Goal: Entertainment & Leisure: Consume media (video, audio)

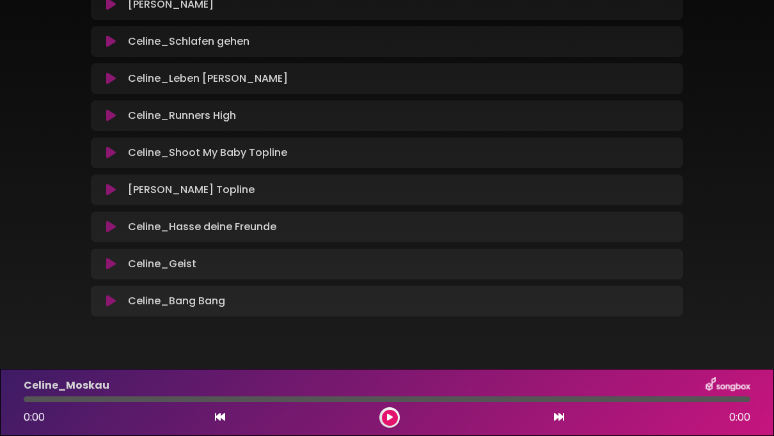
scroll to position [506, 0]
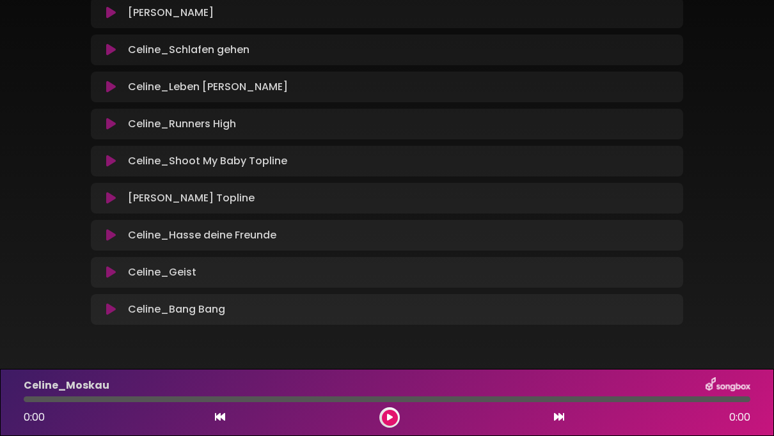
click at [110, 270] on icon at bounding box center [111, 272] width 10 height 13
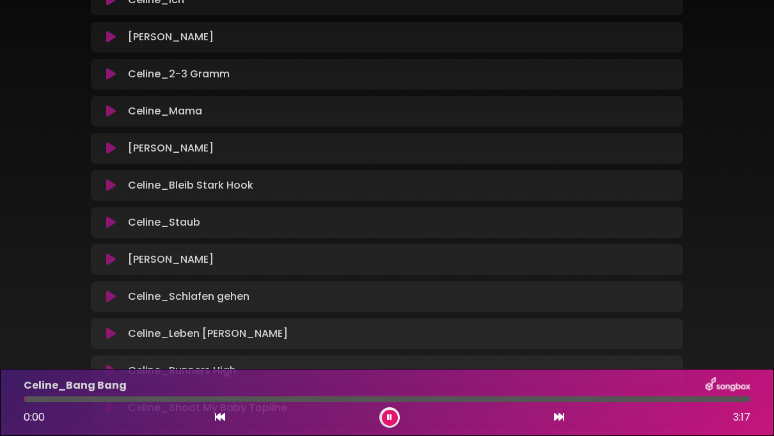
scroll to position [283, 0]
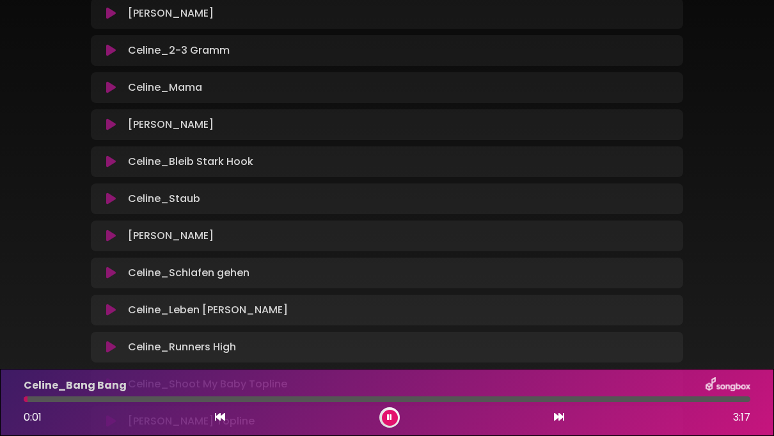
click at [108, 239] on icon at bounding box center [111, 236] width 10 height 13
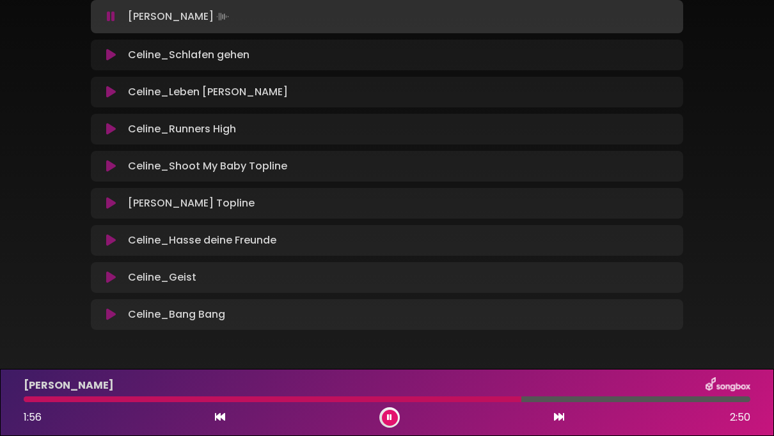
scroll to position [546, 0]
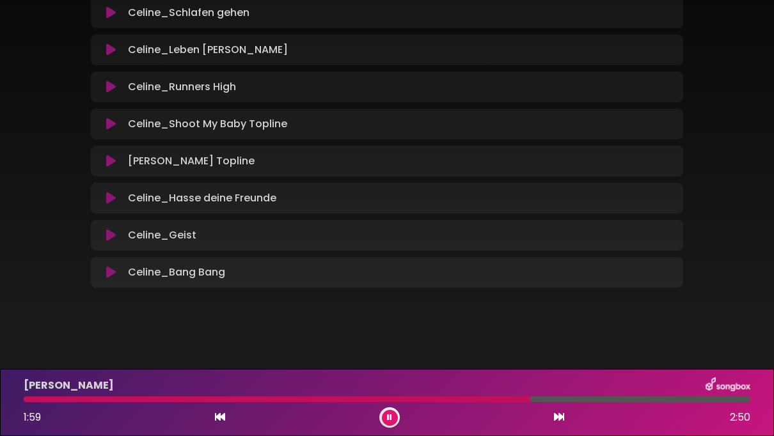
click at [387, 418] on icon at bounding box center [389, 418] width 5 height 8
click at [387, 418] on icon at bounding box center [390, 418] width 6 height 8
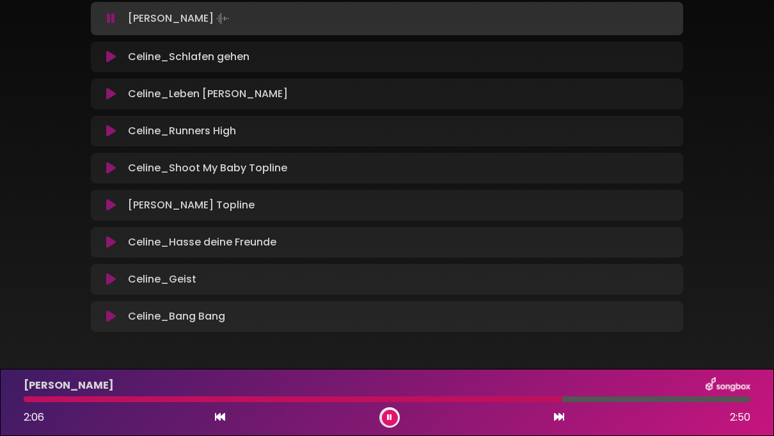
scroll to position [504, 0]
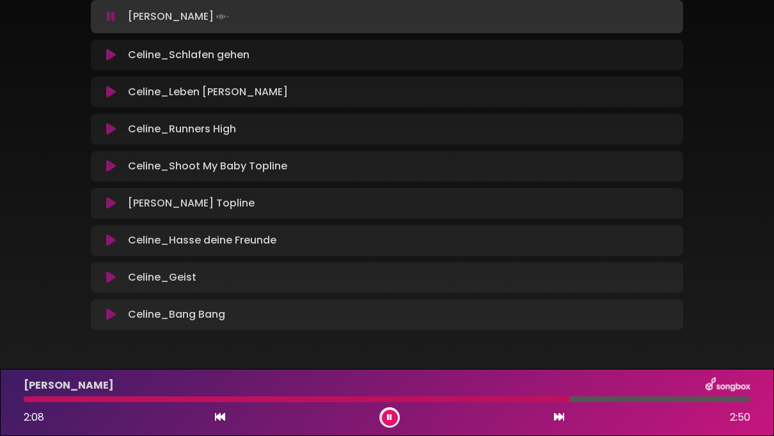
click at [108, 203] on icon at bounding box center [111, 203] width 10 height 13
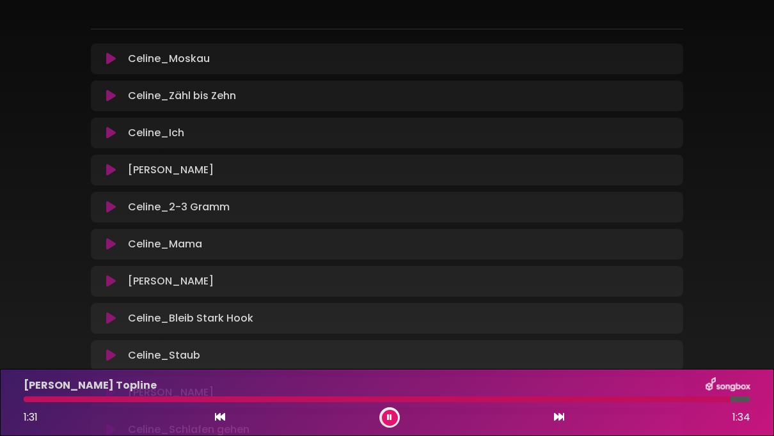
scroll to position [132, 0]
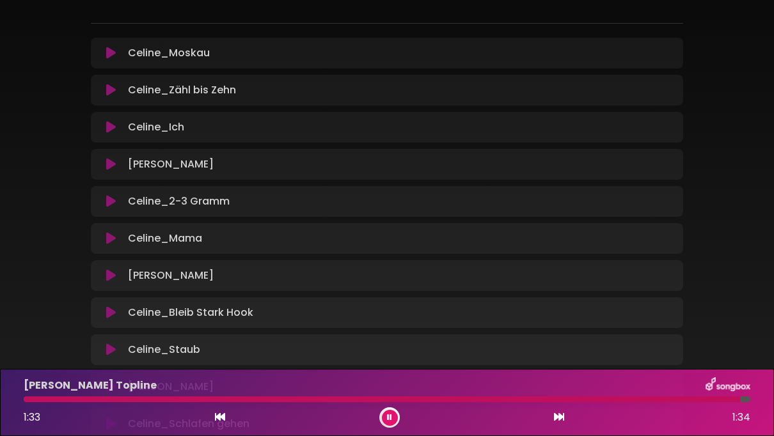
click at [108, 88] on icon at bounding box center [111, 90] width 10 height 13
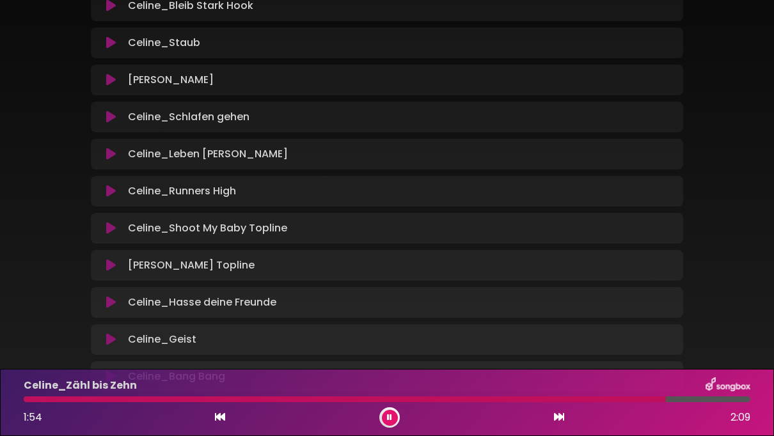
scroll to position [443, 0]
click at [176, 190] on p "Celine_Runners High Loading Track..." at bounding box center [182, 189] width 108 height 15
click at [110, 117] on icon at bounding box center [111, 115] width 10 height 13
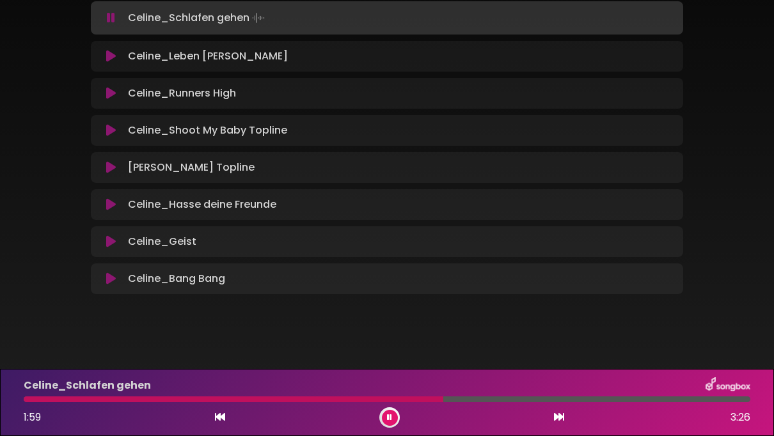
scroll to position [546, 0]
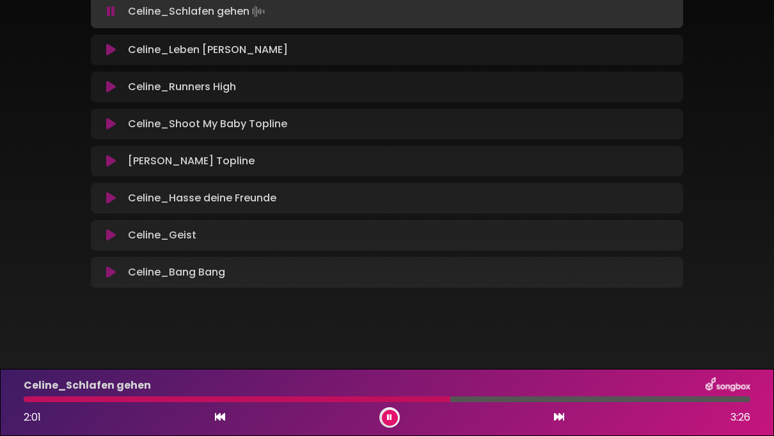
click at [386, 416] on button at bounding box center [390, 418] width 16 height 16
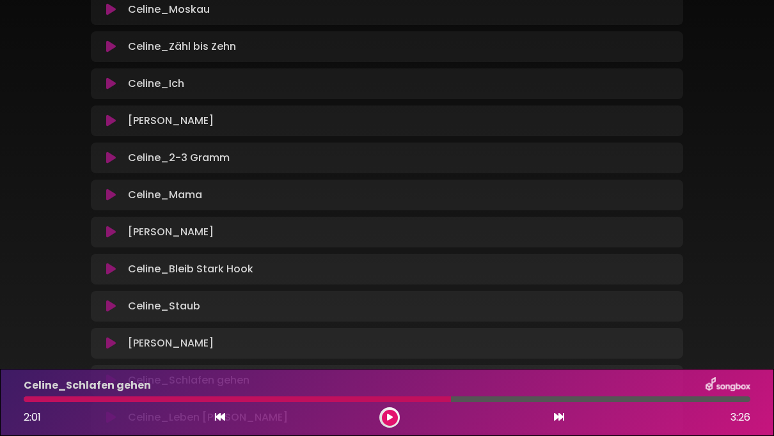
scroll to position [201, 0]
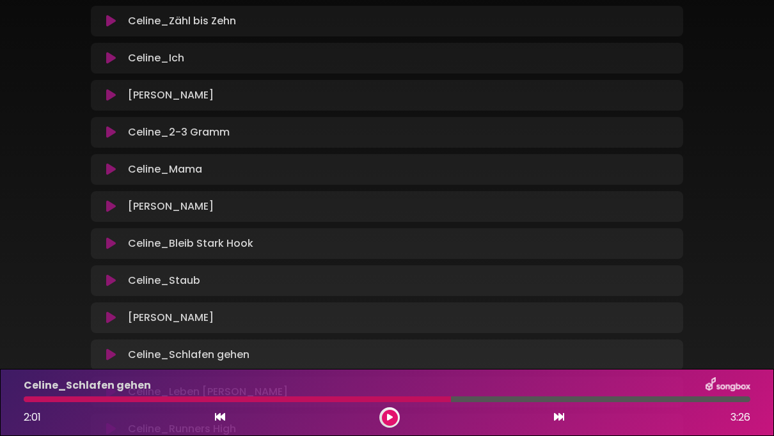
click at [110, 136] on icon at bounding box center [111, 132] width 10 height 13
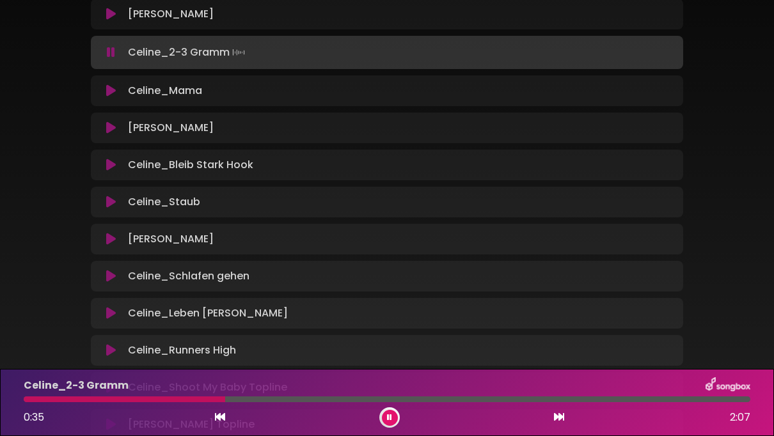
scroll to position [281, 0]
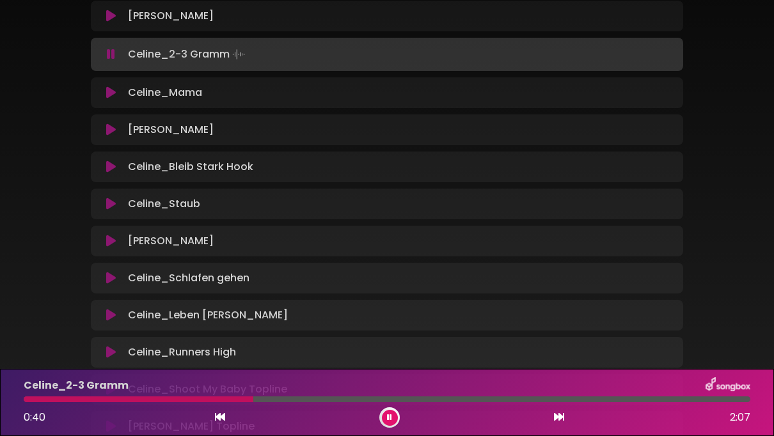
click at [113, 240] on icon at bounding box center [111, 241] width 10 height 13
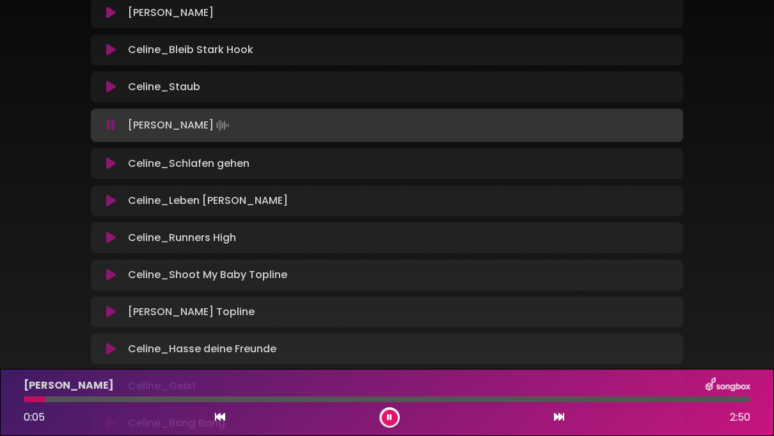
scroll to position [398, 0]
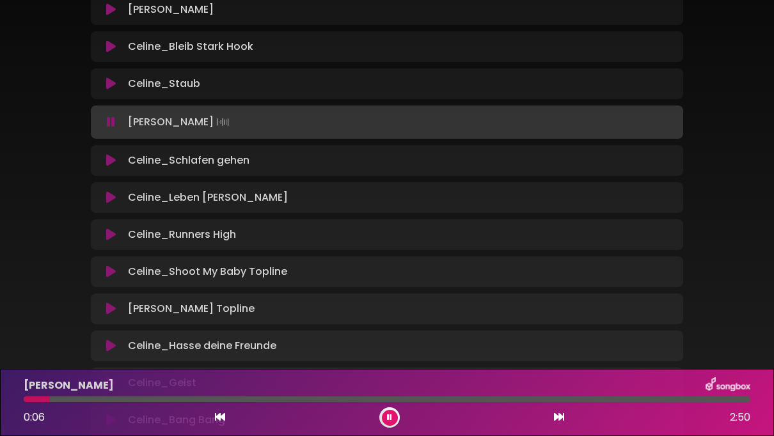
click at [111, 231] on icon at bounding box center [111, 234] width 10 height 13
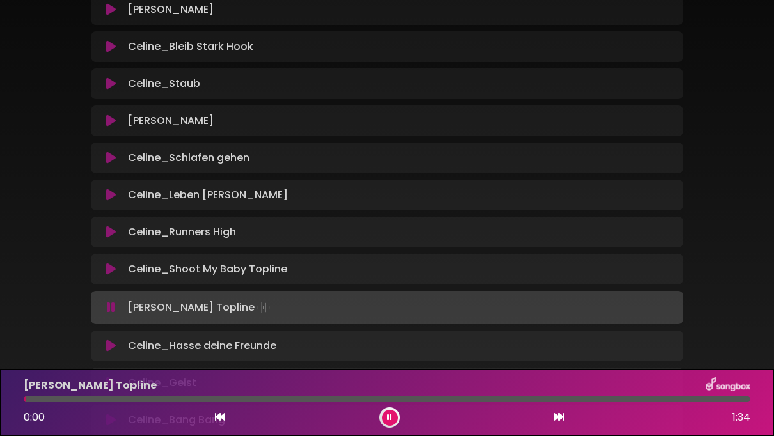
scroll to position [546, 0]
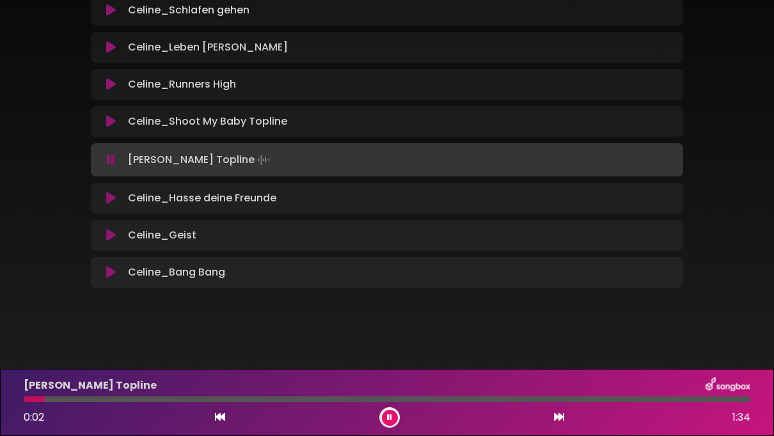
click at [393, 420] on button at bounding box center [390, 418] width 16 height 16
